Goal: Transaction & Acquisition: Purchase product/service

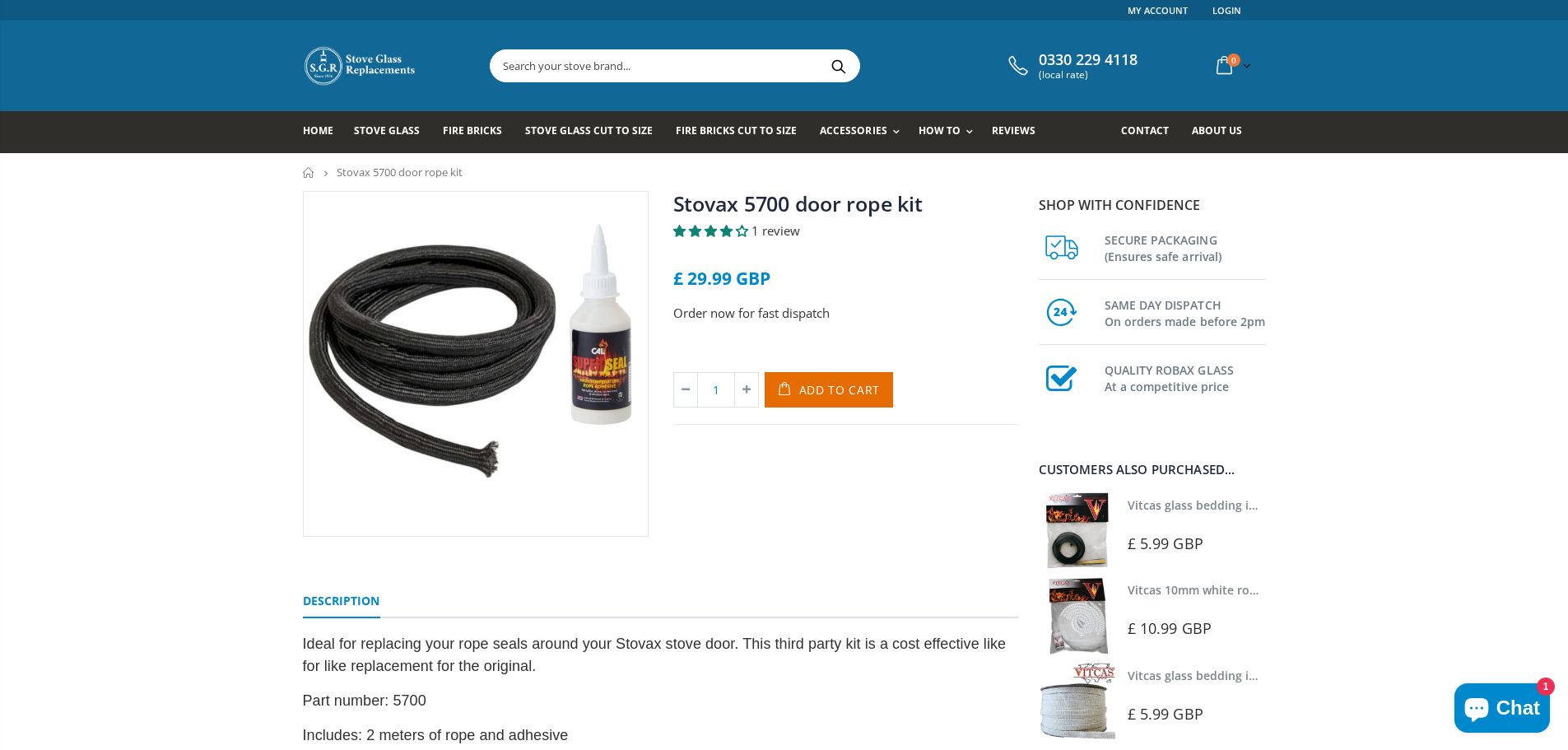
click at [653, 64] on input "text" at bounding box center [767, 66] width 553 height 31
click at [482, 124] on span "Fire Bricks" at bounding box center [472, 131] width 59 height 14
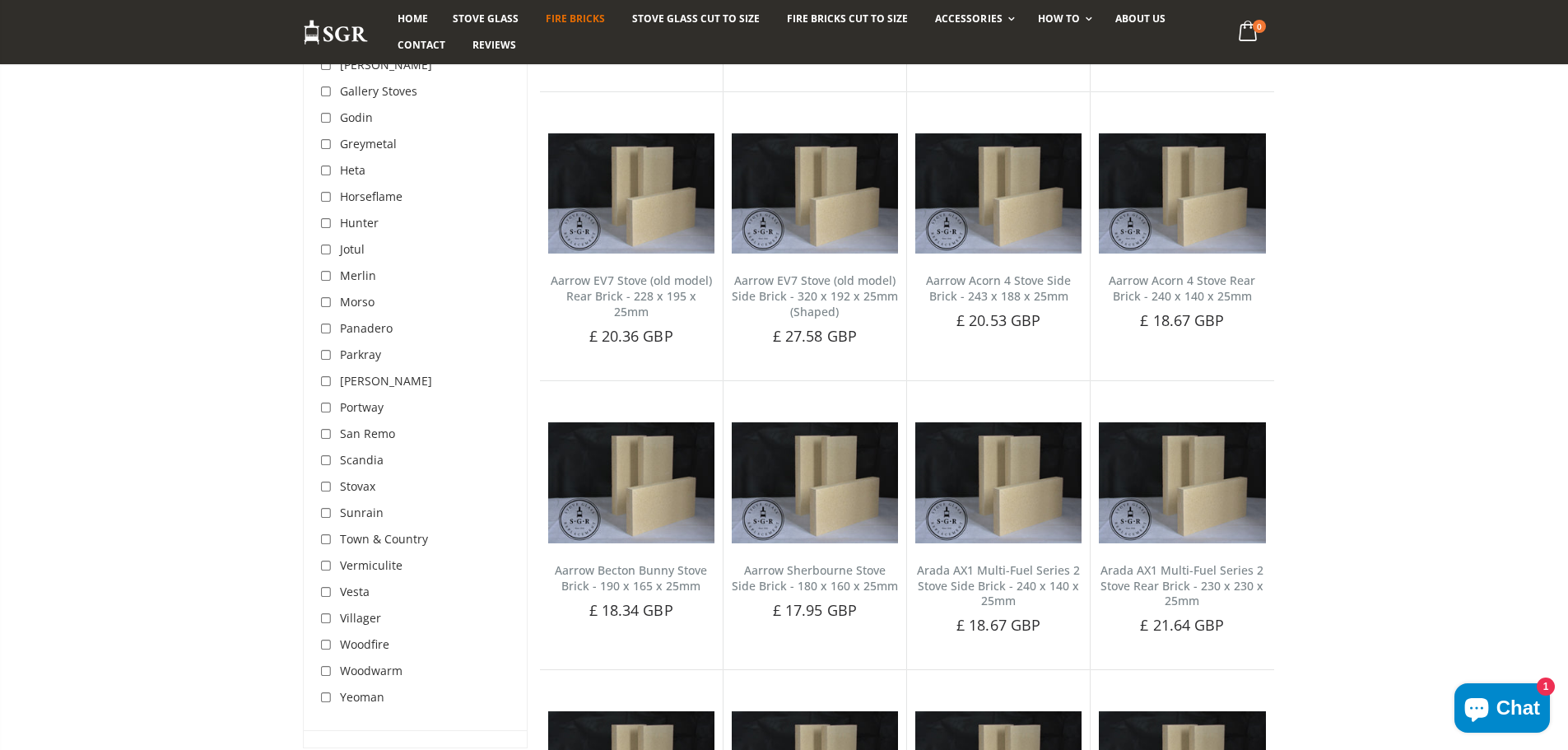
scroll to position [824, 0]
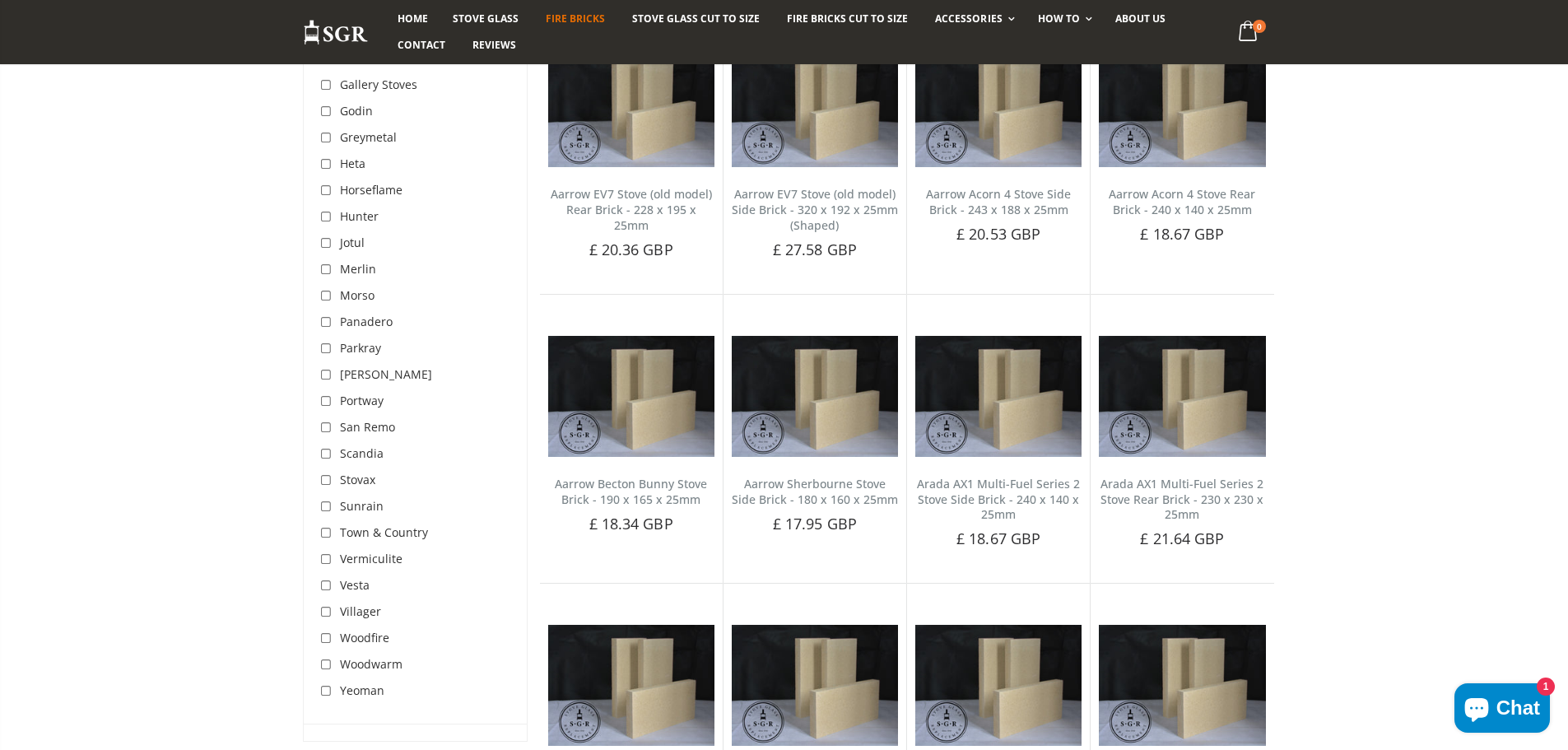
click at [340, 479] on span "Stovax" at bounding box center [357, 479] width 36 height 15
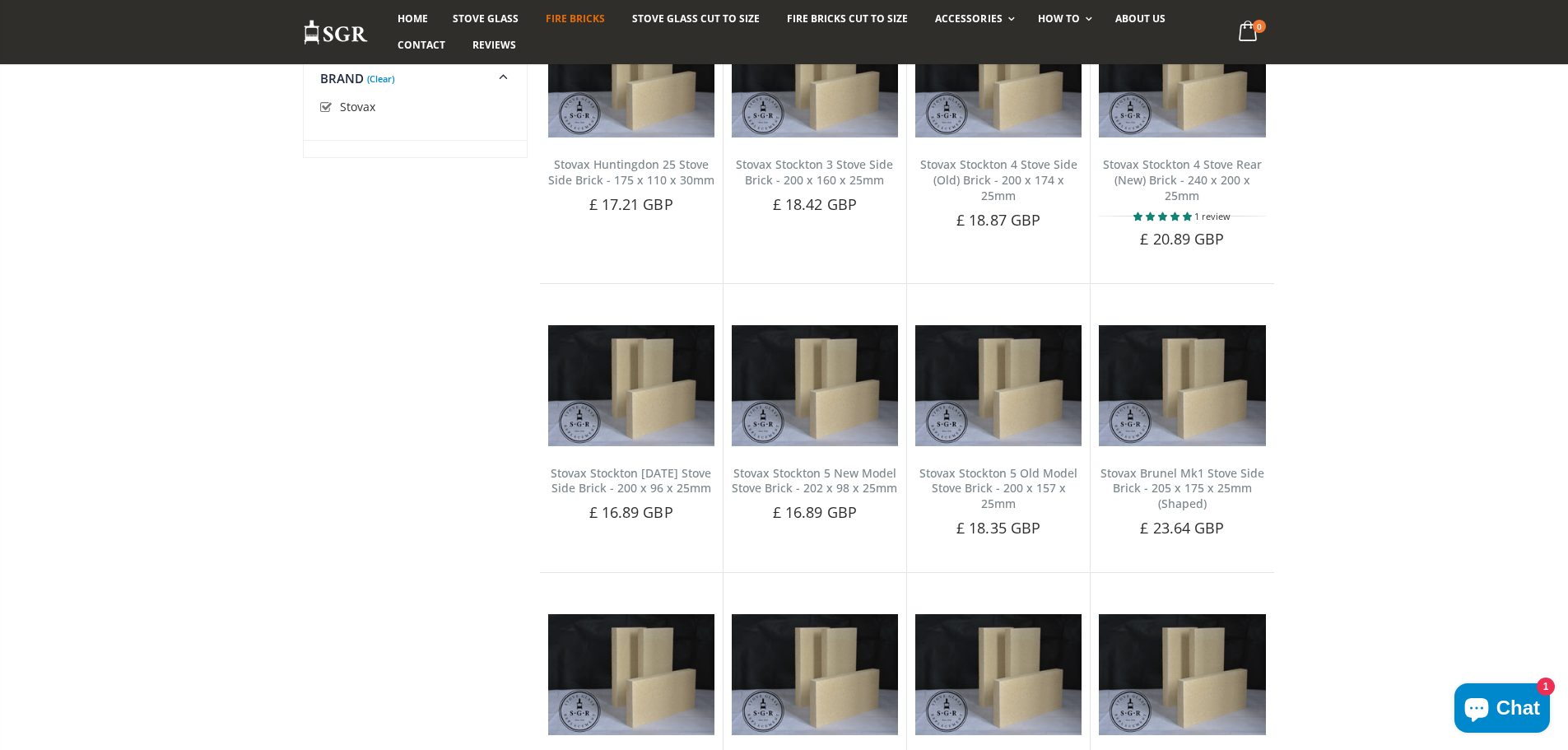
scroll to position [291, 0]
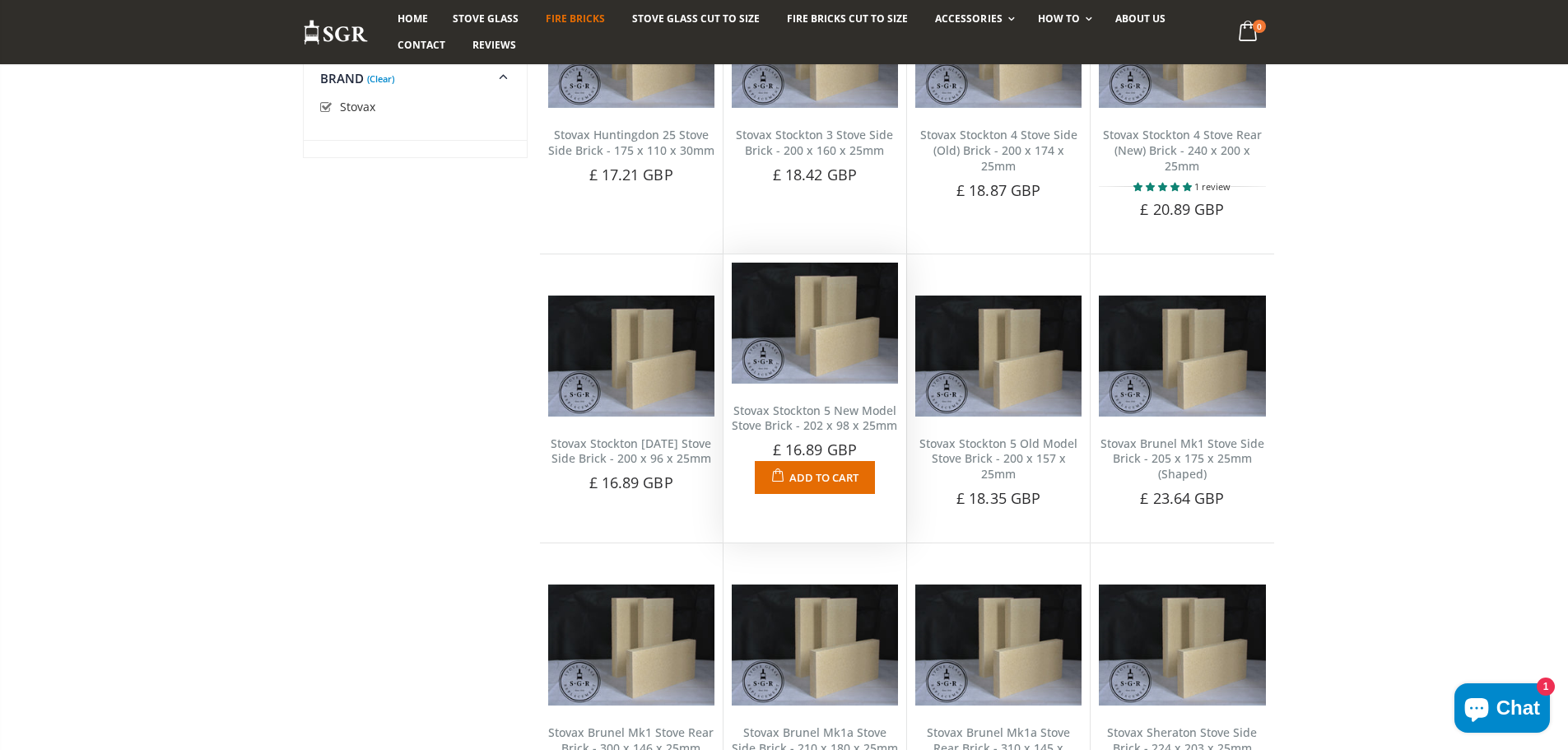
click at [815, 414] on link "Stovax Stockton 5 New Model Stove Brick - 202 x 98 x 25mm" at bounding box center [814, 418] width 165 height 31
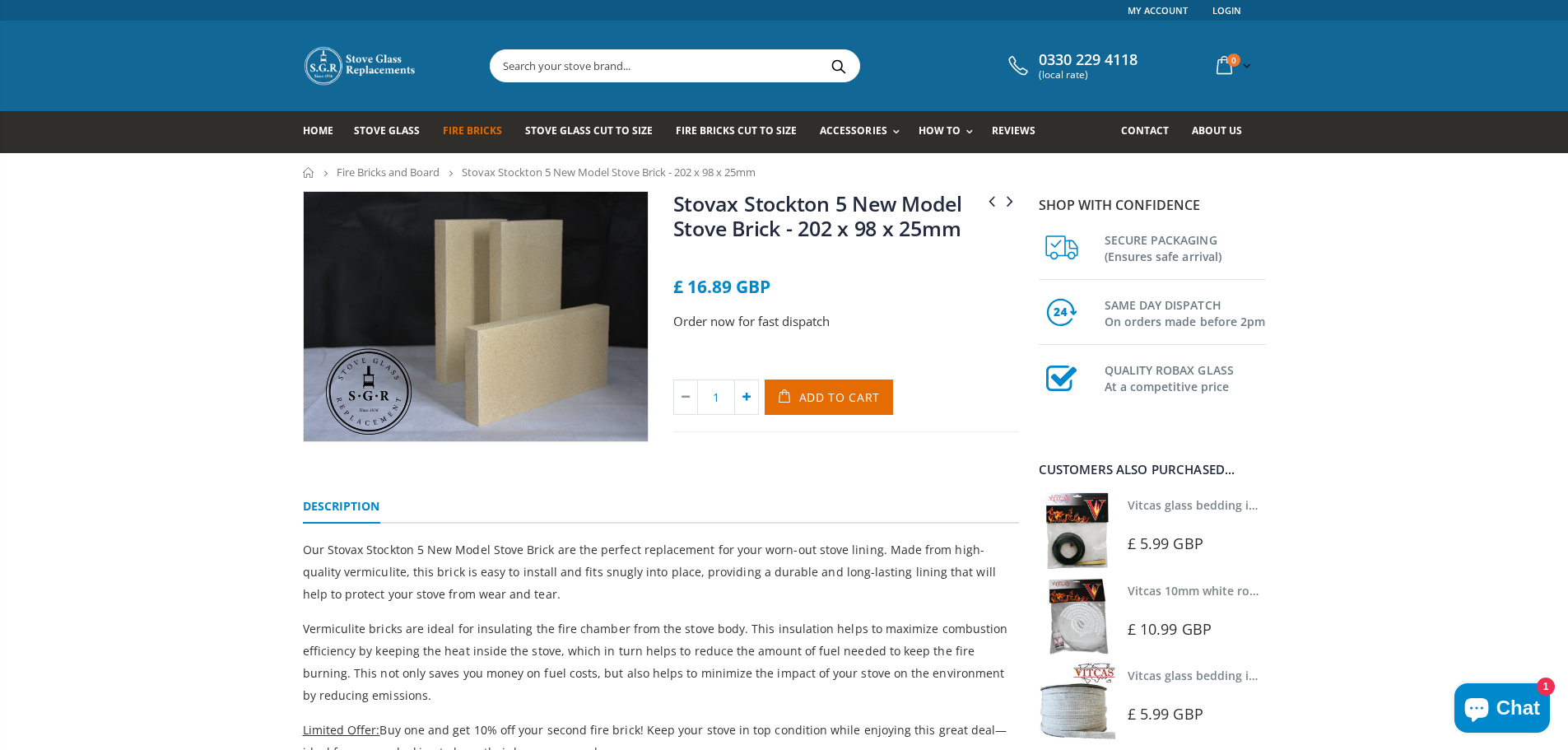
click at [746, 403] on icon at bounding box center [747, 397] width 23 height 34
type input "2"
click at [825, 391] on span "Add to Cart" at bounding box center [840, 397] width 81 height 15
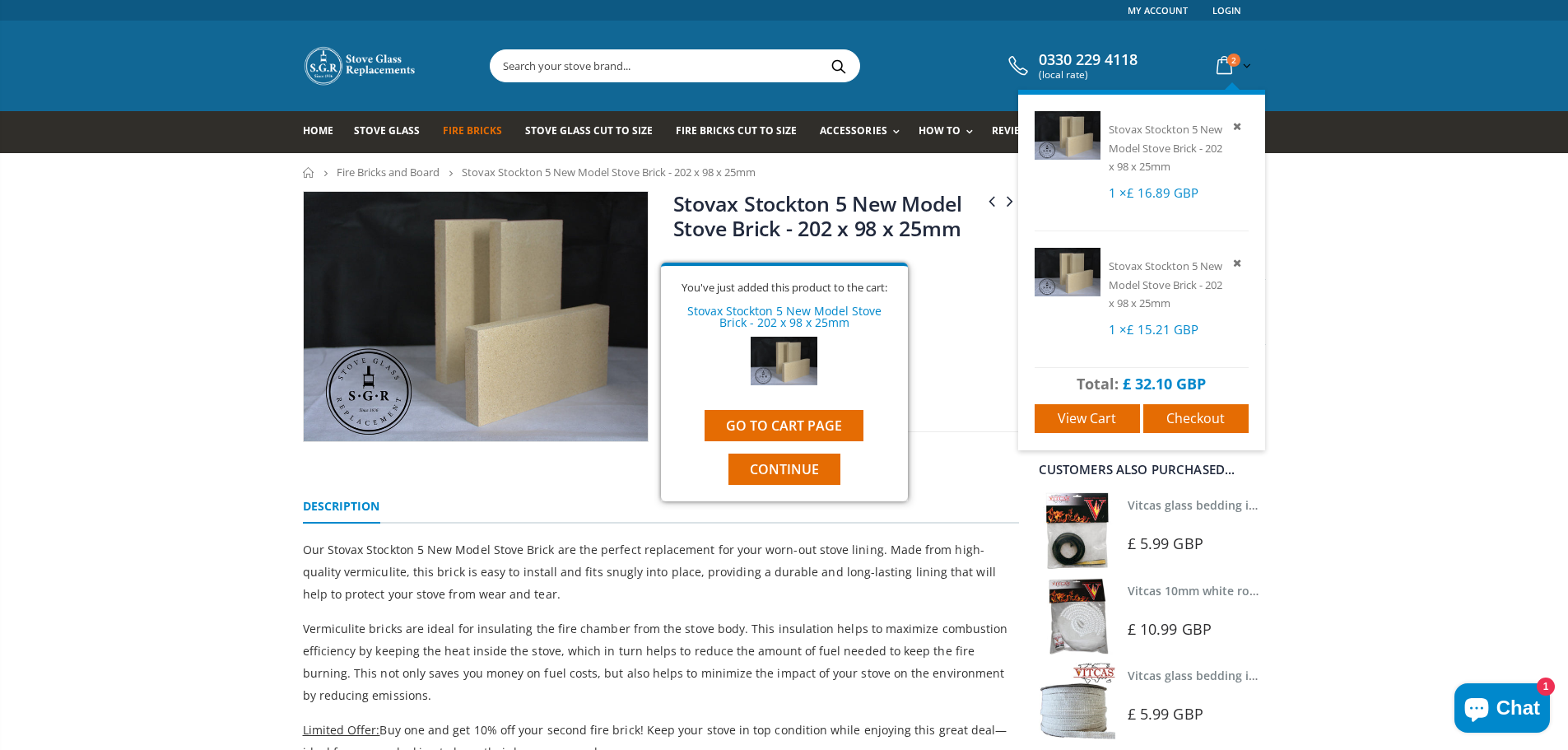
click at [1224, 71] on icon at bounding box center [1225, 66] width 29 height 30
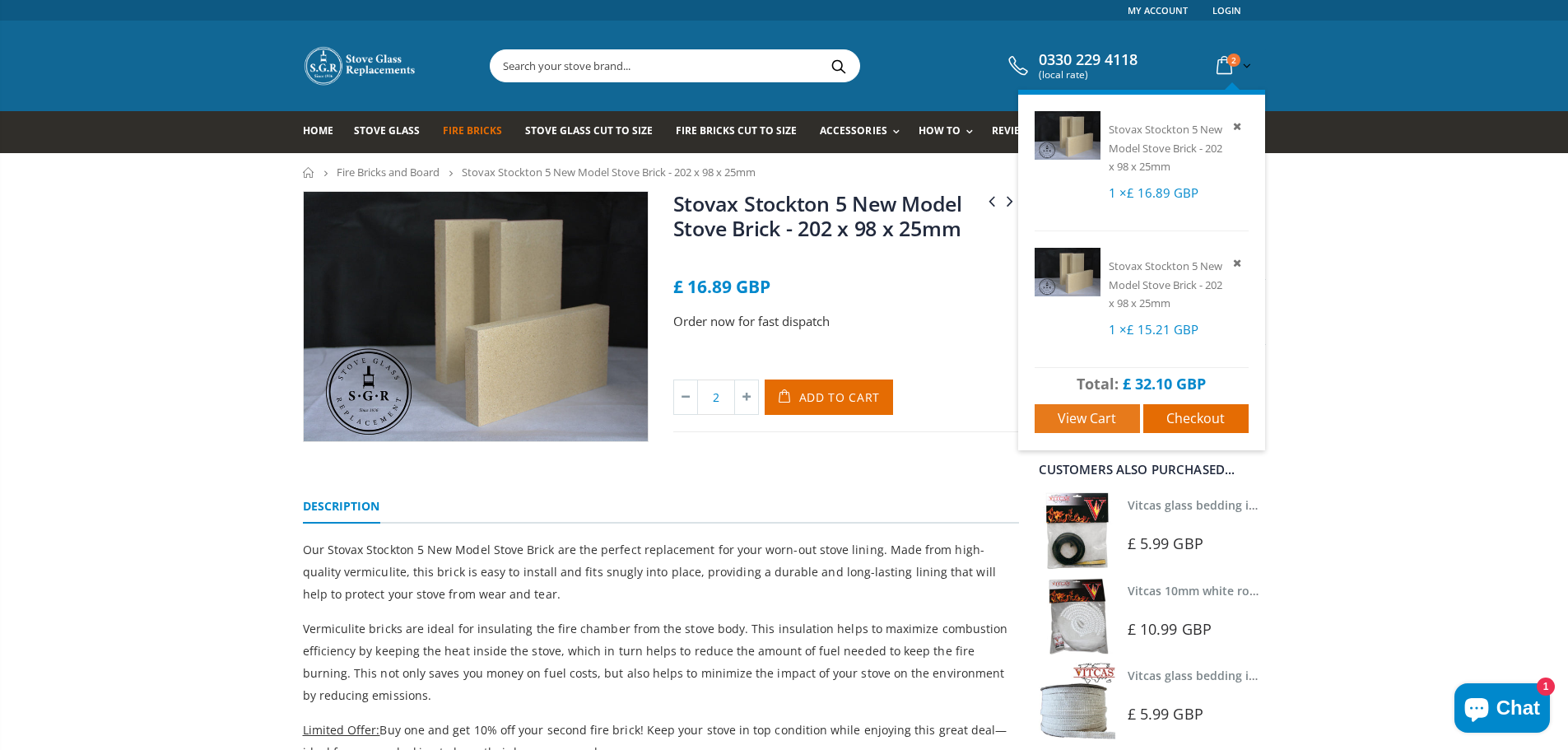
click at [1095, 424] on span "View cart" at bounding box center [1086, 418] width 58 height 18
